Goal: Task Accomplishment & Management: Use online tool/utility

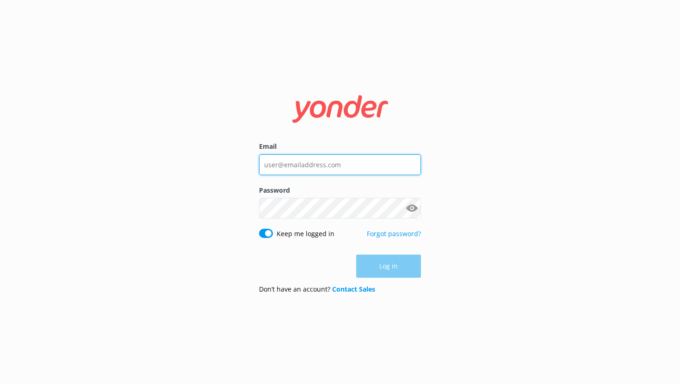
click at [314, 163] on input "Email" at bounding box center [340, 164] width 162 height 21
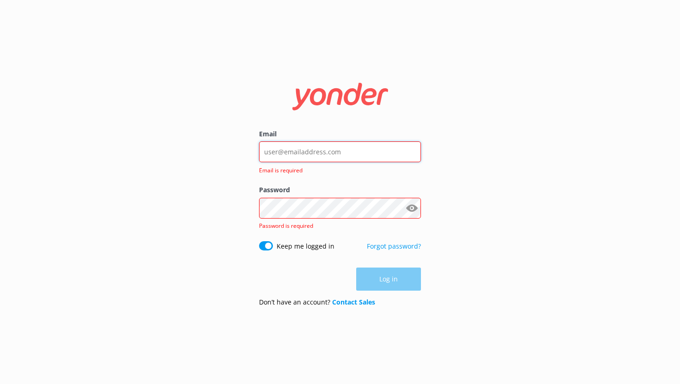
type input "[EMAIL_ADDRESS][DOMAIN_NAME]"
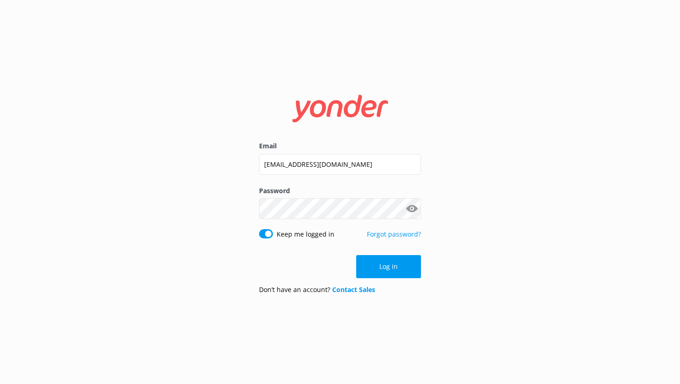
click at [384, 267] on button "Log in" at bounding box center [388, 266] width 65 height 23
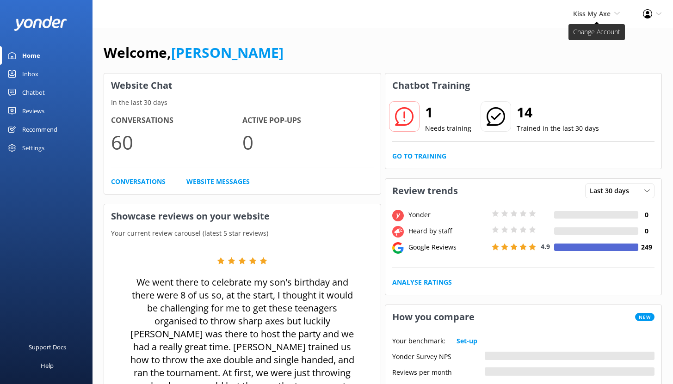
click at [586, 17] on span "Kiss My Axe" at bounding box center [591, 13] width 37 height 9
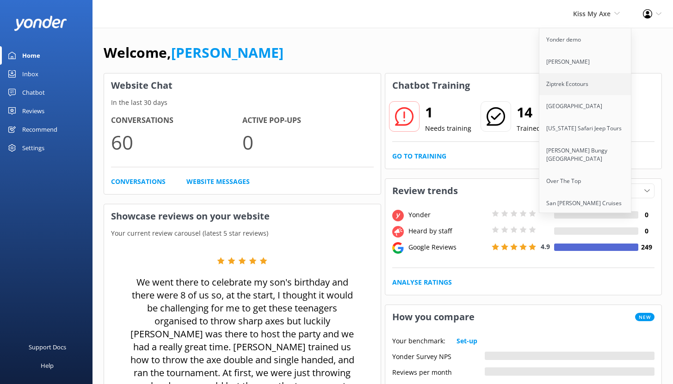
click at [562, 88] on link "Ziptrek Ecotours" at bounding box center [585, 84] width 92 height 22
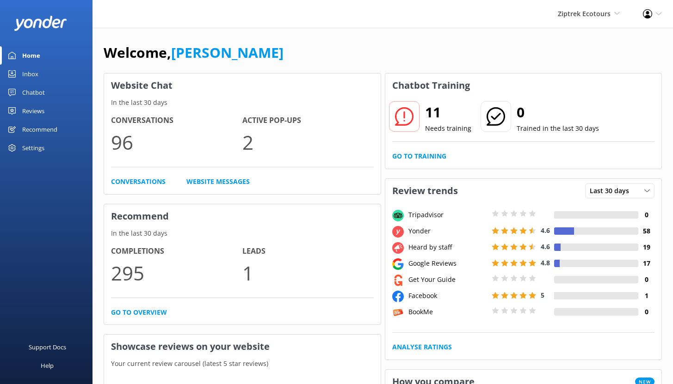
click at [28, 56] on div "Home" at bounding box center [31, 55] width 18 height 18
click at [37, 88] on div "Chatbot" at bounding box center [33, 92] width 23 height 18
